Goal: Transaction & Acquisition: Purchase product/service

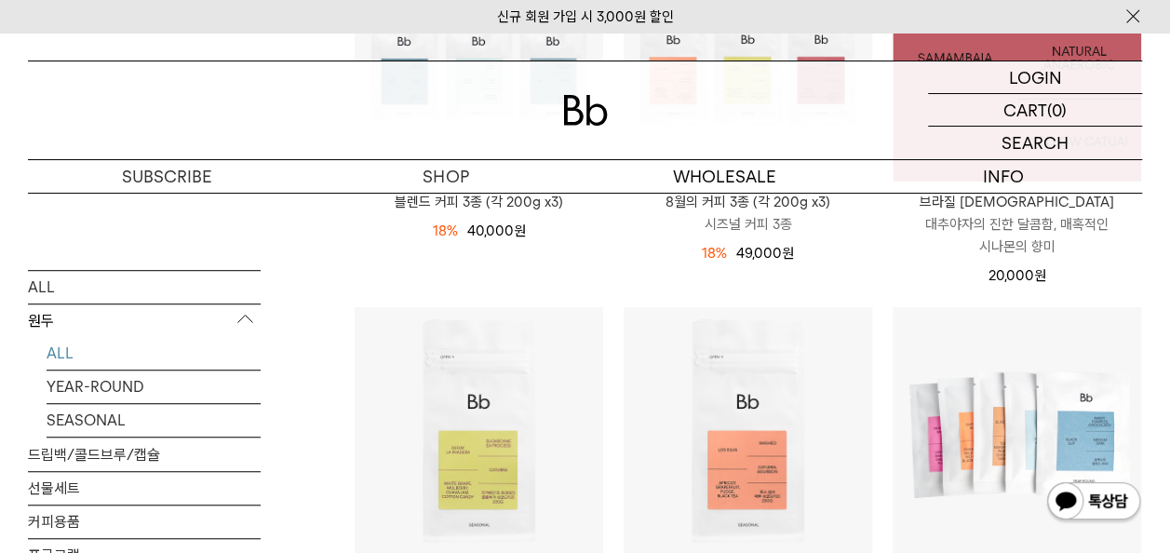
scroll to position [461, 0]
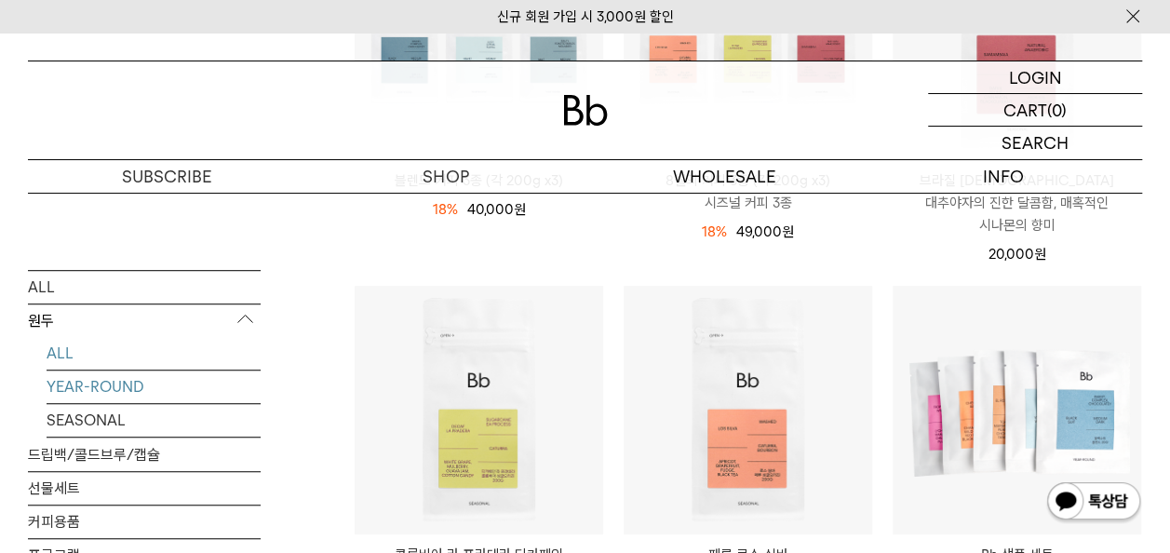
click at [127, 385] on link "YEAR-ROUND" at bounding box center [154, 386] width 214 height 33
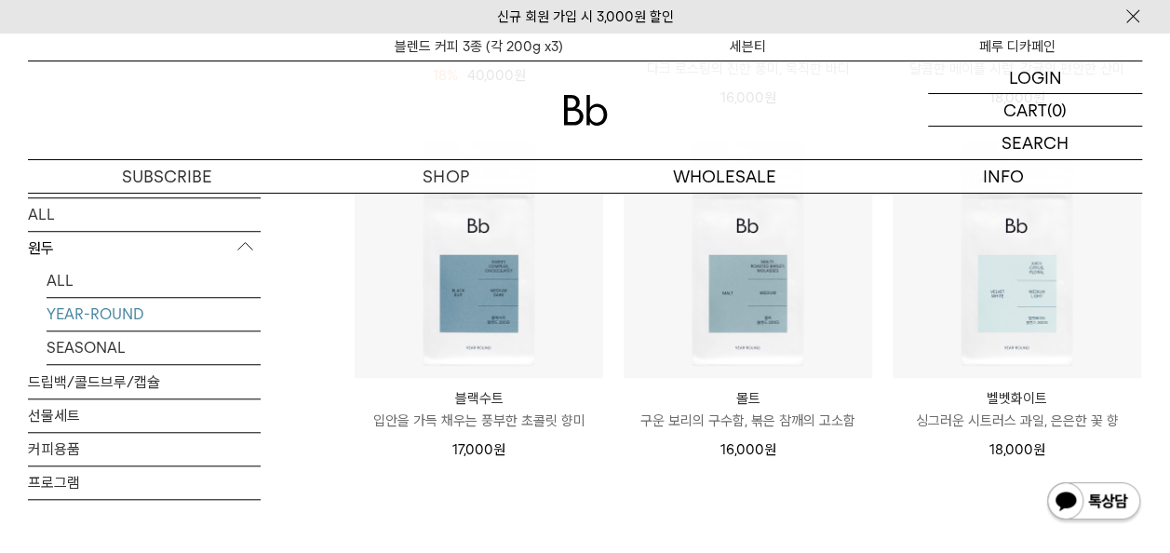
scroll to position [616, 0]
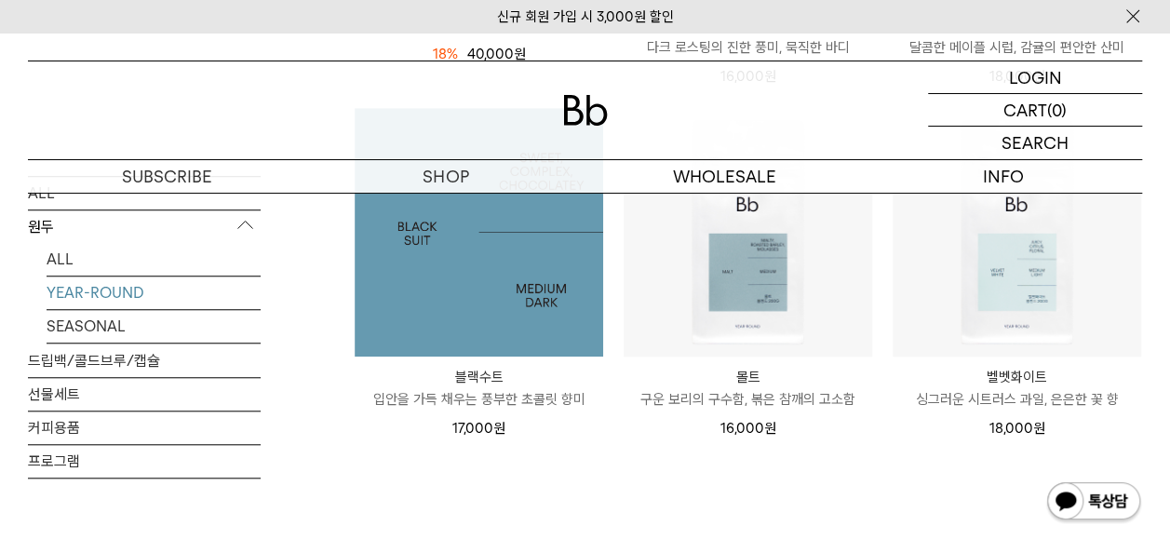
click at [496, 289] on img at bounding box center [479, 232] width 249 height 249
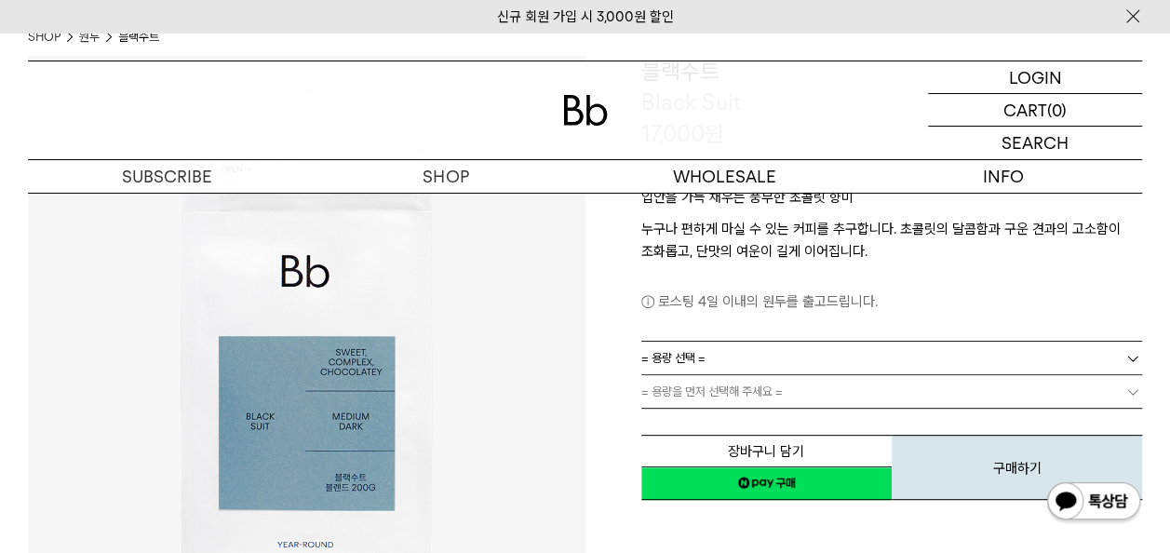
scroll to position [182, 0]
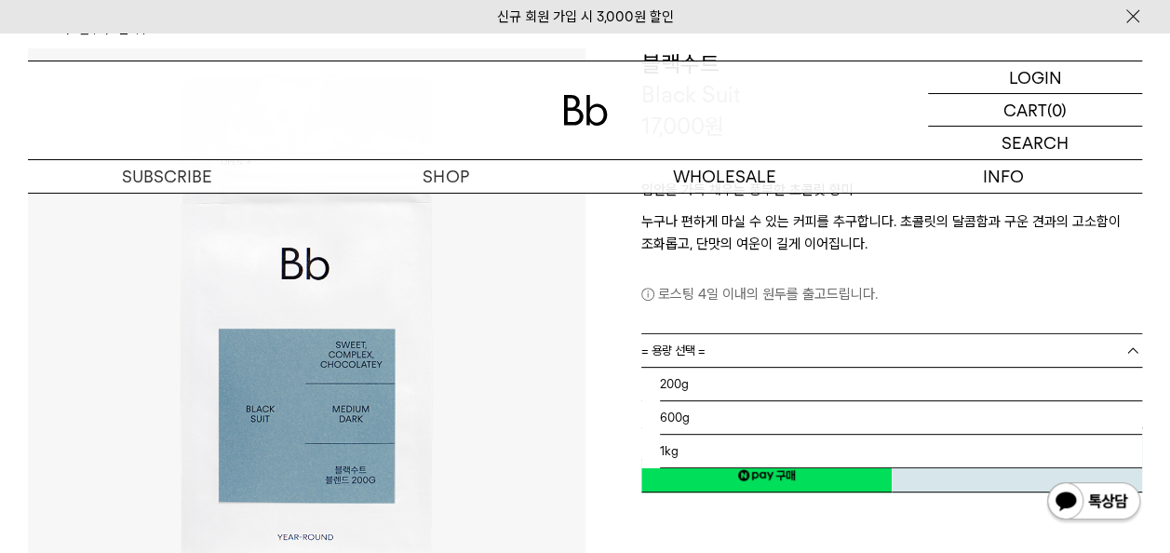
click at [724, 357] on link "= 용량 선택 =" at bounding box center [892, 350] width 502 height 33
click at [691, 460] on li "1kg" at bounding box center [901, 452] width 483 height 34
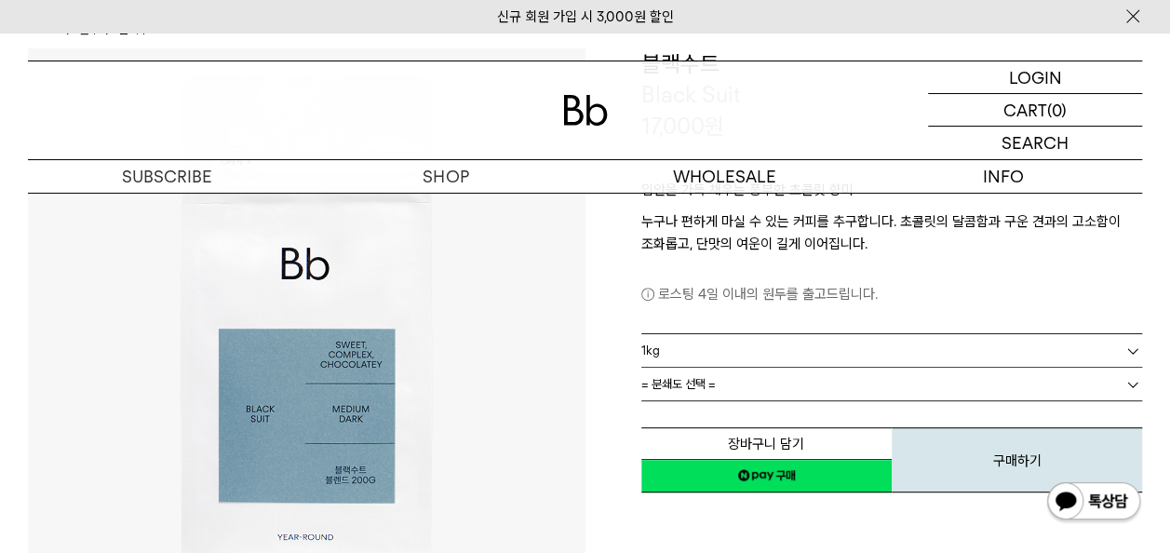
click at [774, 365] on link "1kg" at bounding box center [892, 350] width 502 height 33
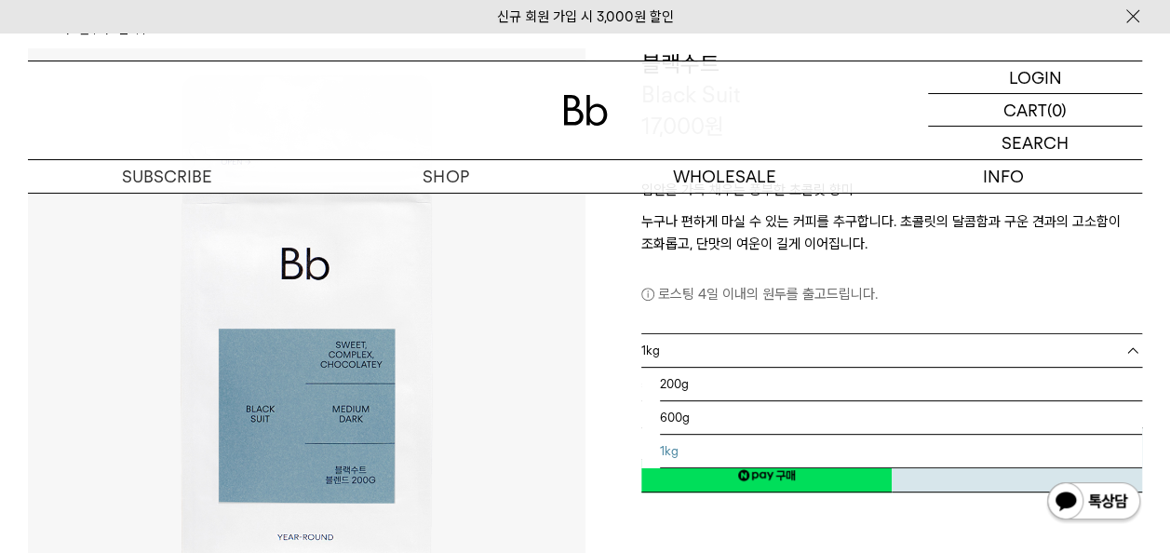
click at [861, 279] on div "로스팅 4일 이내의 원두를 출고드립니다." at bounding box center [892, 280] width 502 height 50
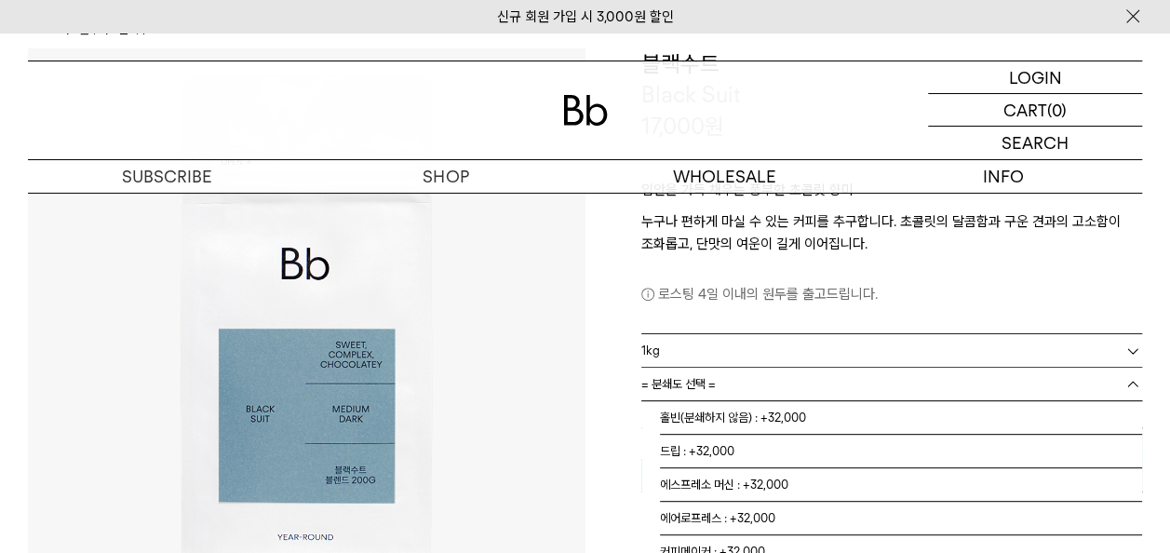
click at [798, 377] on link "= 분쇄도 선택 =" at bounding box center [892, 384] width 502 height 33
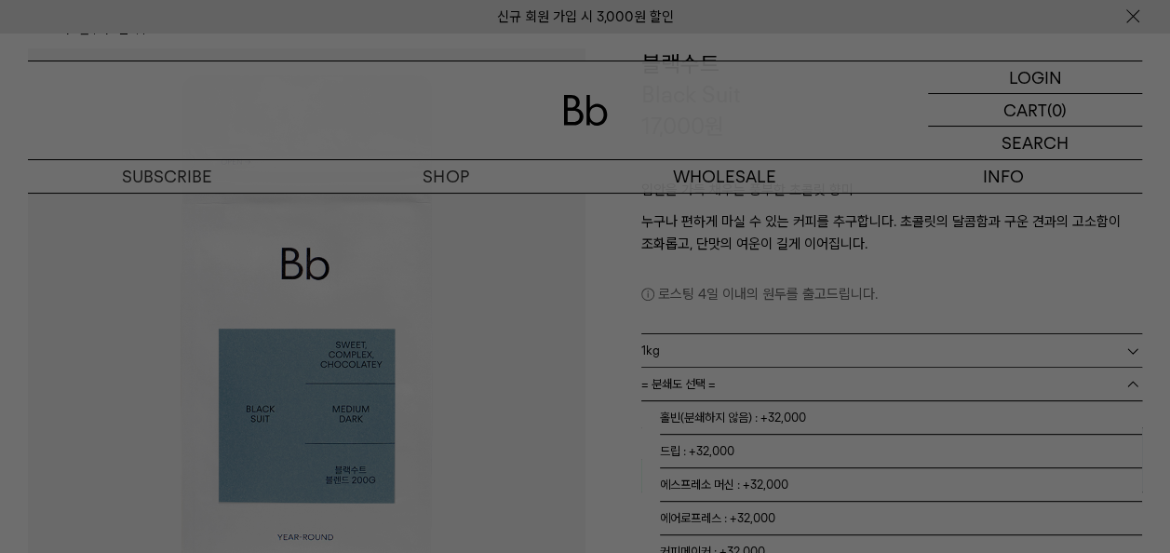
click at [757, 413] on div at bounding box center [585, 276] width 1170 height 553
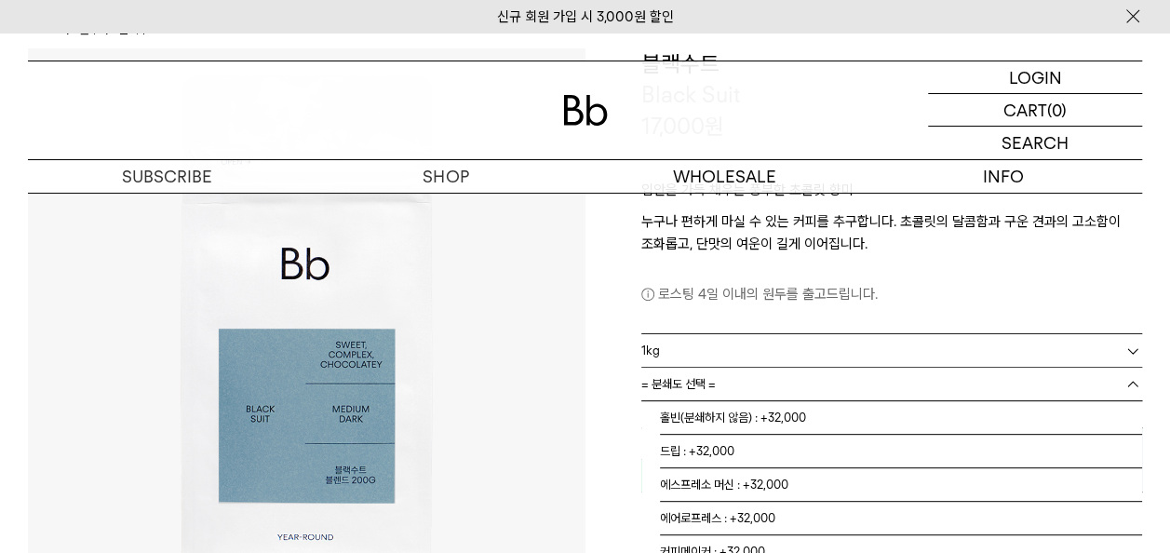
click at [750, 368] on link "= 분쇄도 선택 =" at bounding box center [892, 384] width 502 height 33
click at [750, 402] on li "홀빈(분쇄하지 않음) : +32,000" at bounding box center [901, 418] width 483 height 34
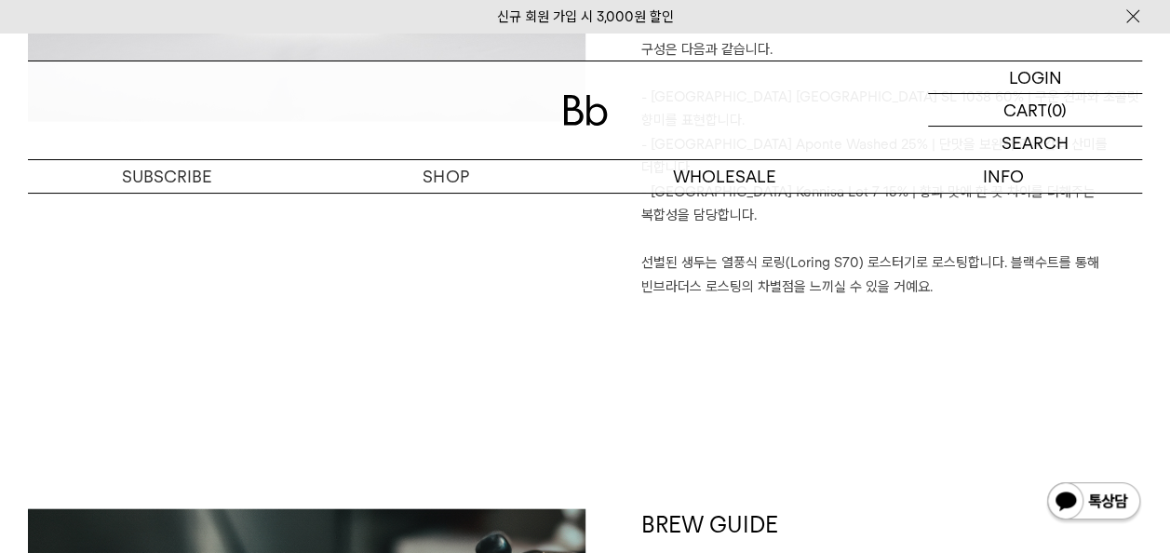
scroll to position [1973, 0]
